Goal: Information Seeking & Learning: Check status

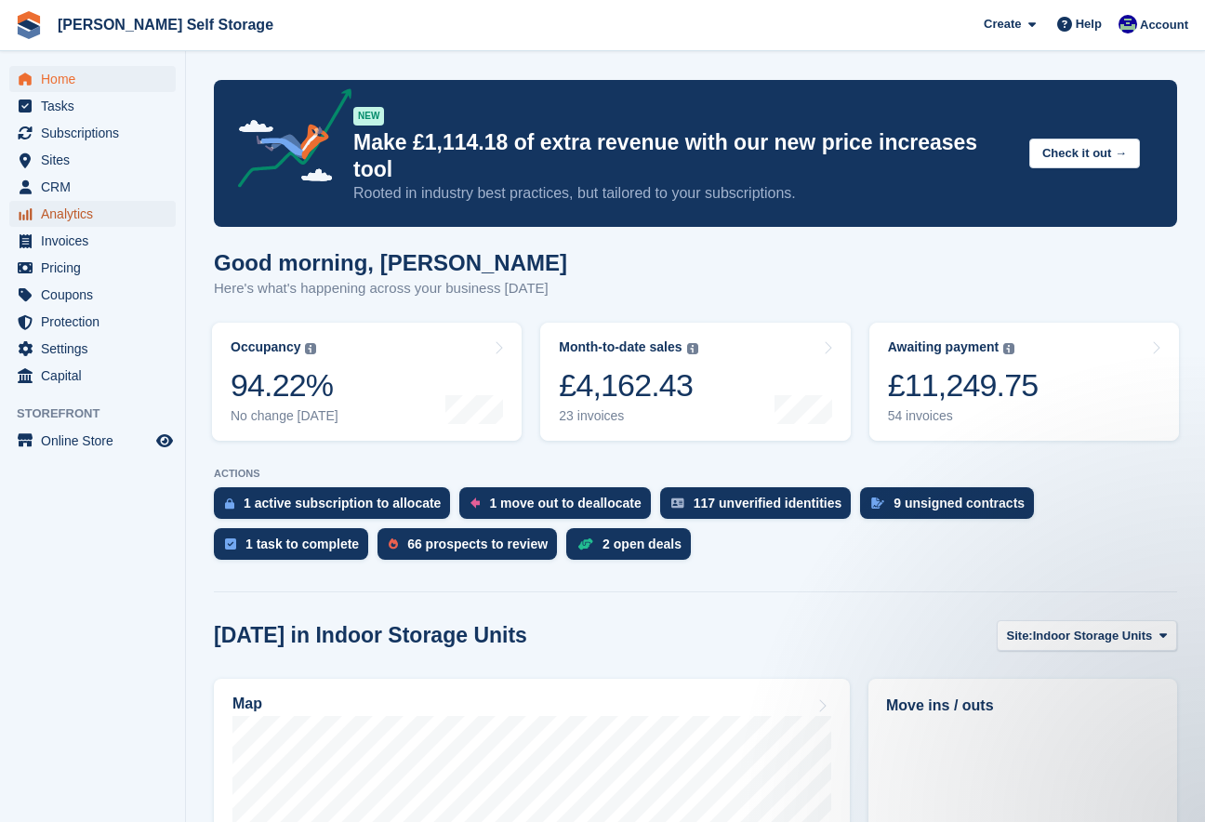
click at [104, 210] on span "Analytics" at bounding box center [97, 214] width 112 height 26
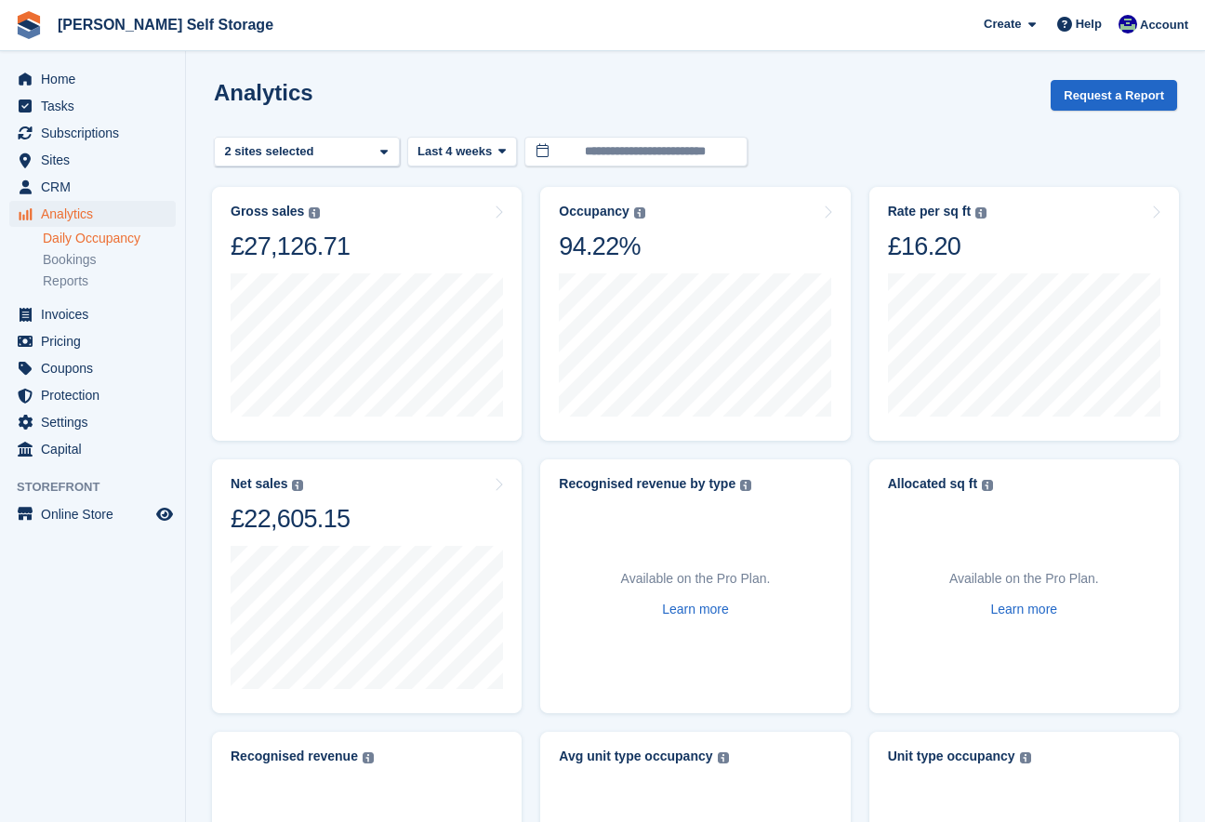
click at [100, 237] on link "Daily Occupancy" at bounding box center [109, 239] width 133 height 18
